Goal: Task Accomplishment & Management: Use online tool/utility

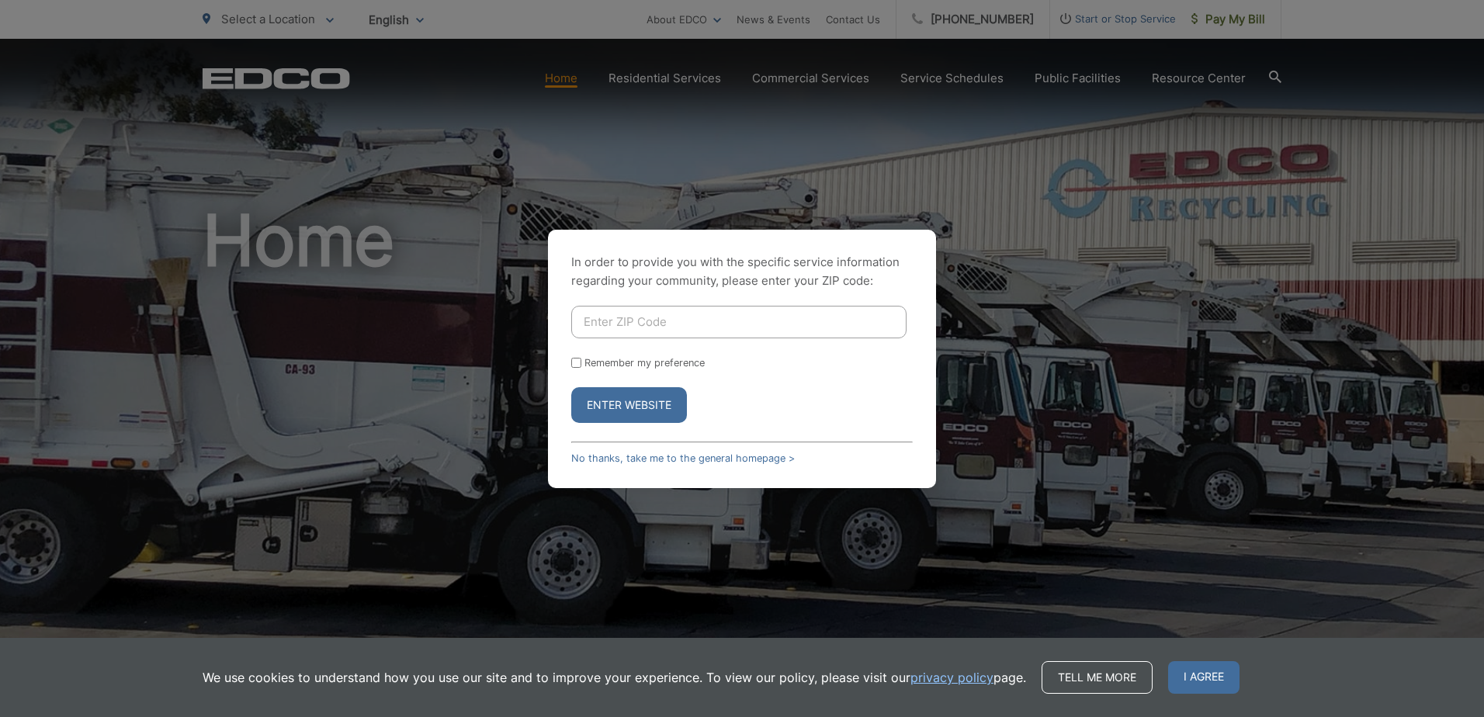
click at [712, 311] on input "Enter ZIP Code" at bounding box center [738, 322] width 335 height 33
type input "92103"
click at [716, 282] on p "In order to provide you with the specific service information regarding your co…" at bounding box center [741, 271] width 341 height 37
click at [639, 398] on button "Enter Website" at bounding box center [629, 405] width 116 height 36
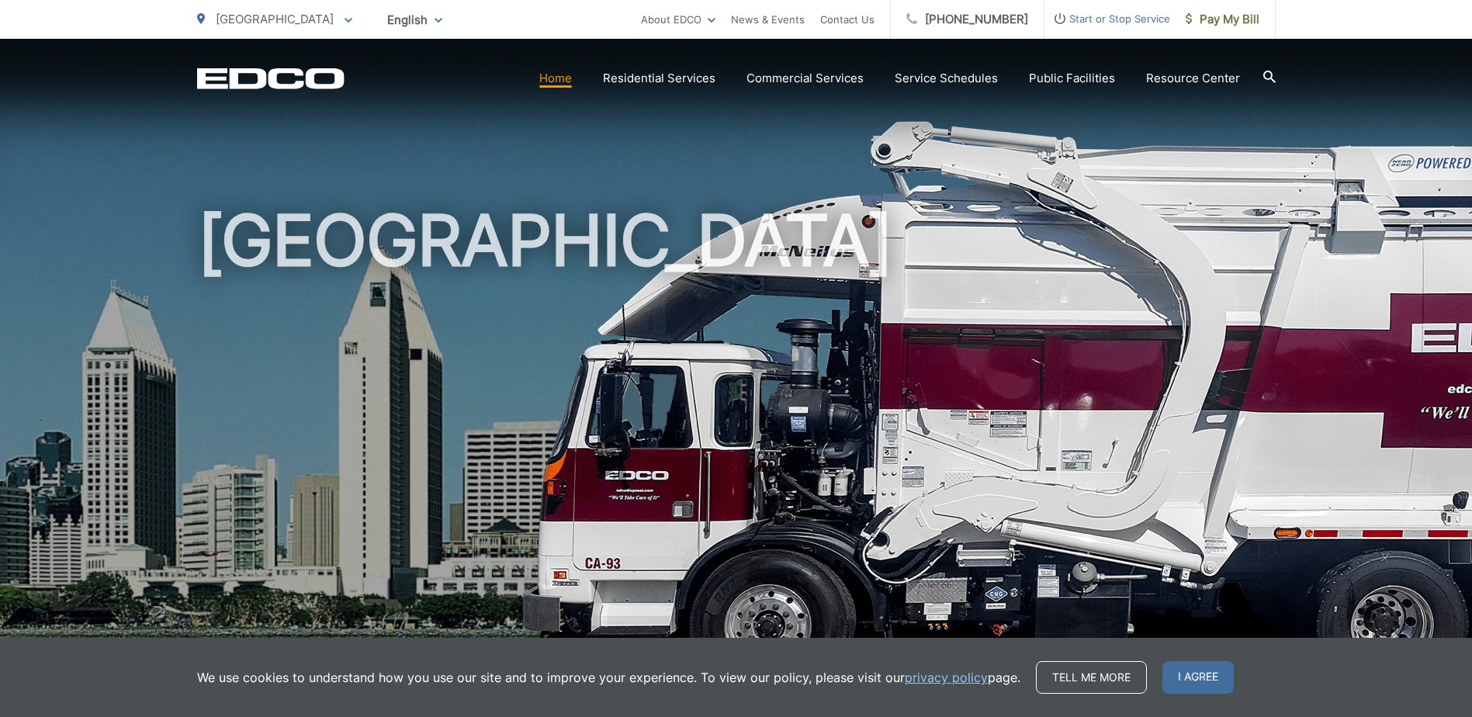
click at [1276, 17] on div "[GEOGRAPHIC_DATA] To change your zip code, enter it below and press change. Cha…" at bounding box center [736, 19] width 1472 height 39
click at [1231, 16] on span "Pay My Bill" at bounding box center [1223, 19] width 74 height 19
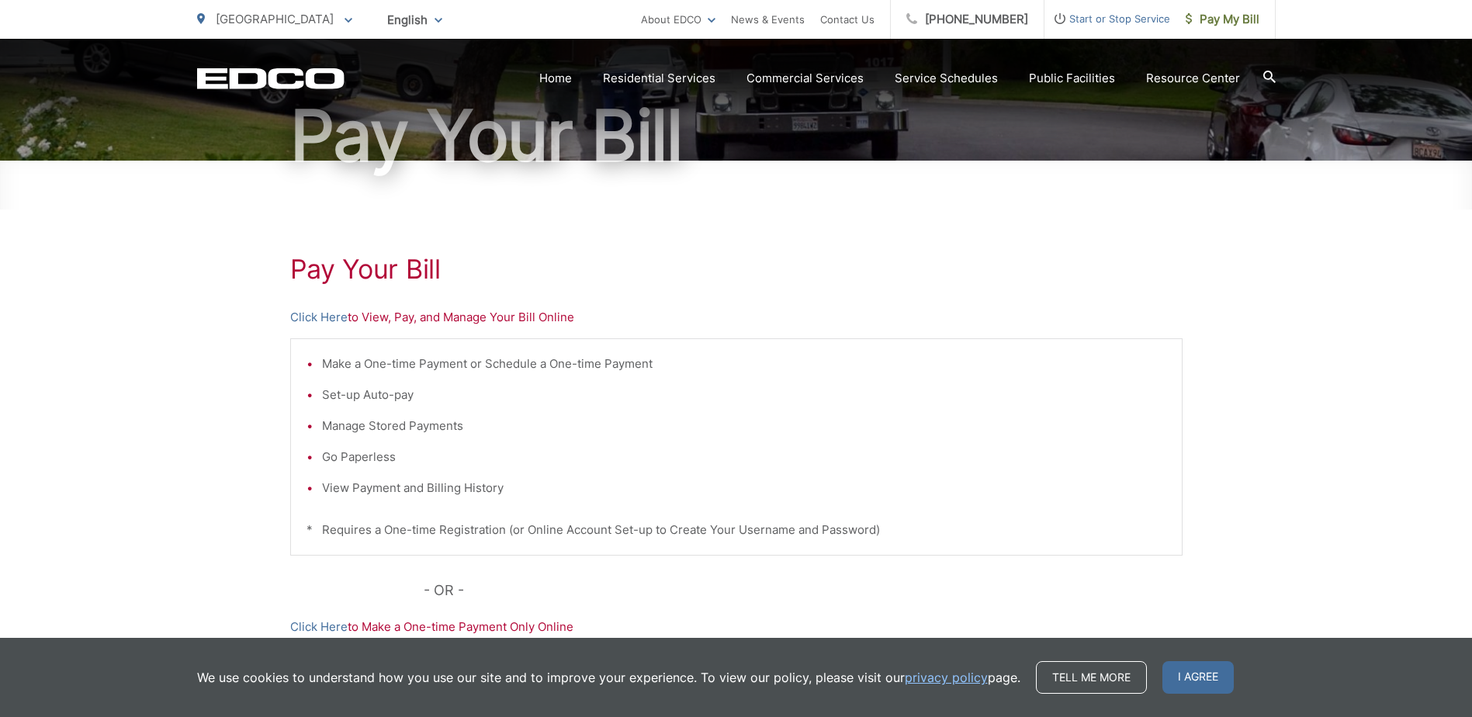
scroll to position [155, 0]
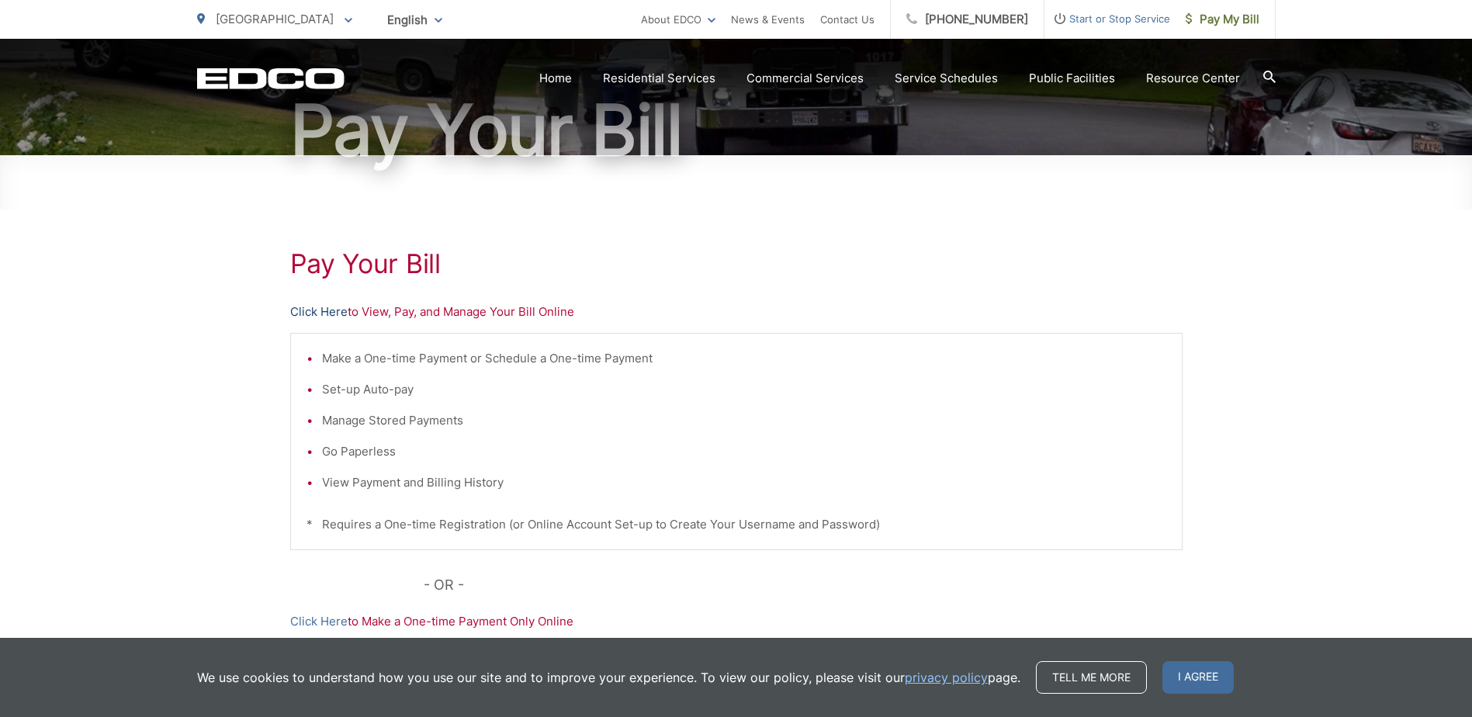
click at [321, 317] on link "Click Here" at bounding box center [318, 312] width 57 height 19
